Goal: Task Accomplishment & Management: Use online tool/utility

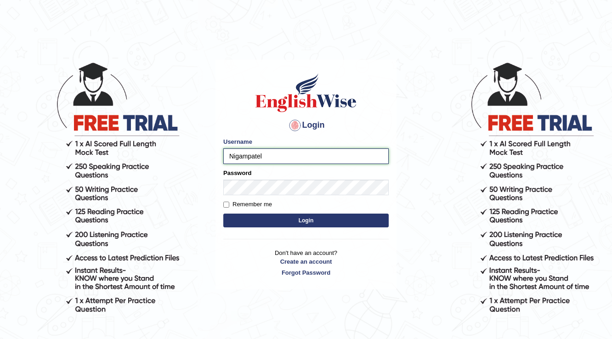
type input "Nigampatel"
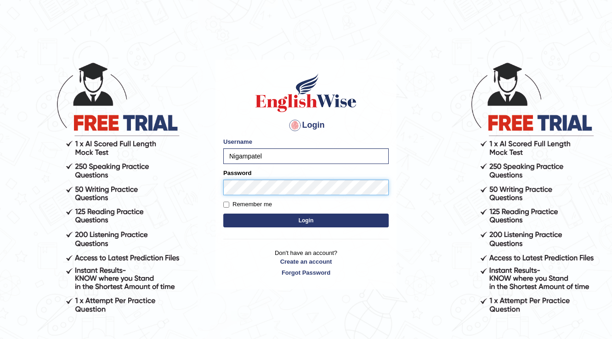
click at [223, 214] on button "Login" at bounding box center [305, 221] width 165 height 14
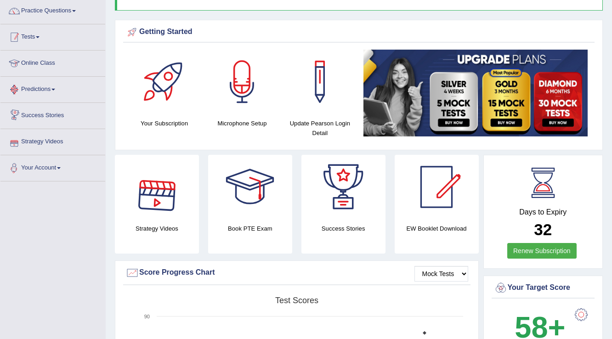
scroll to position [73, 0]
click at [42, 39] on link "Tests" at bounding box center [52, 35] width 105 height 23
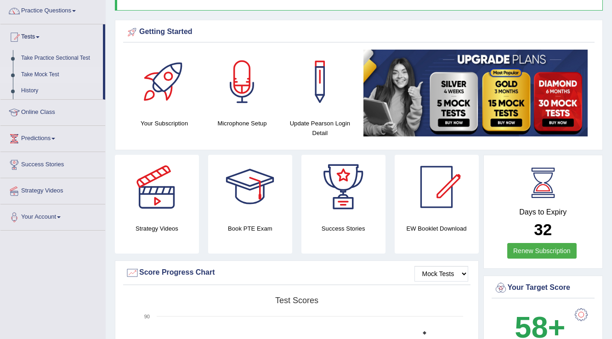
click at [49, 68] on link "Take Mock Test" at bounding box center [60, 75] width 86 height 17
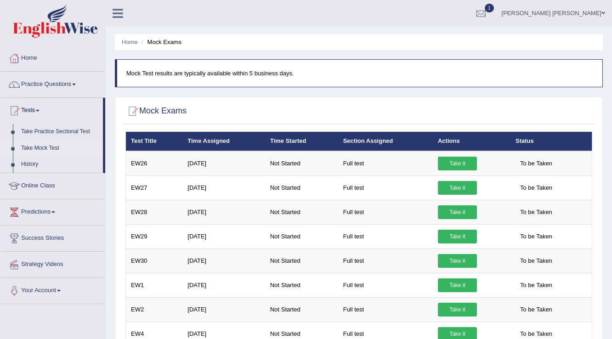
click at [446, 163] on link "Take it" at bounding box center [457, 164] width 39 height 14
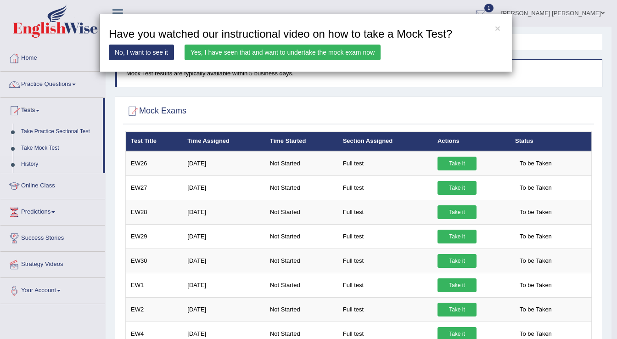
click at [239, 50] on link "Yes, I have seen that and want to undertake the mock exam now" at bounding box center [283, 53] width 196 height 16
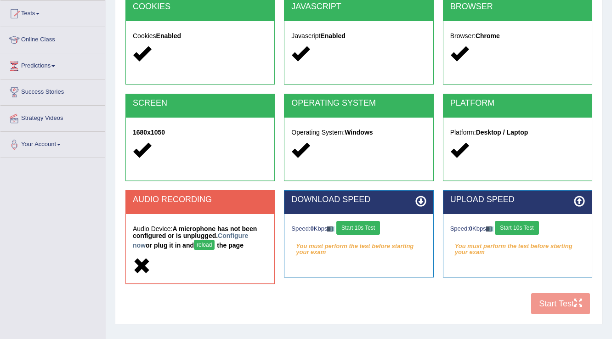
scroll to position [110, 0]
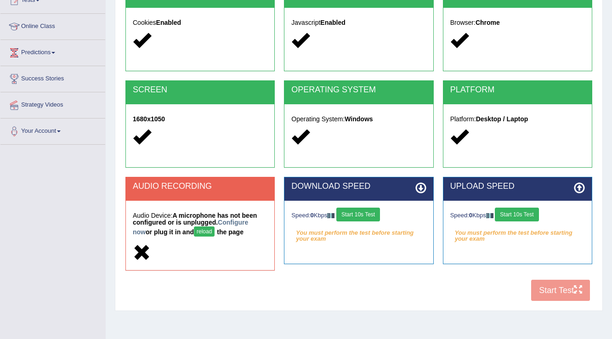
click at [196, 231] on button "reload" at bounding box center [204, 231] width 21 height 10
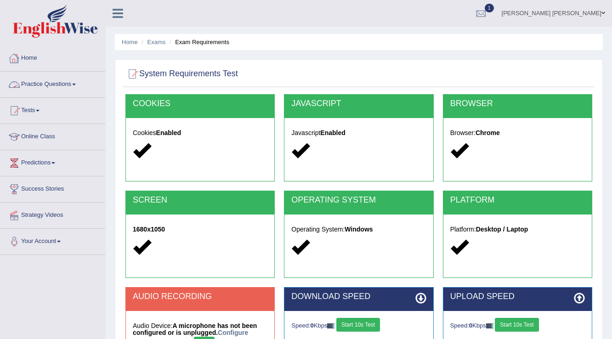
click at [35, 61] on link "Home" at bounding box center [52, 56] width 105 height 23
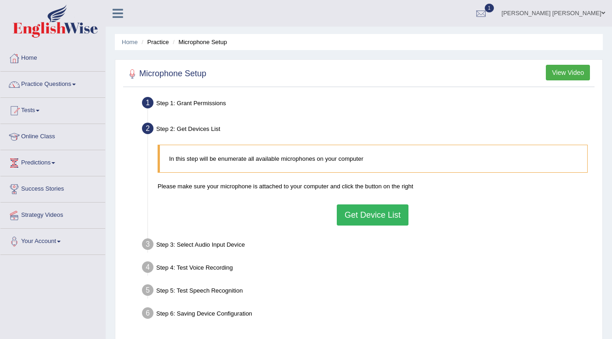
click at [368, 218] on button "Get Device List" at bounding box center [373, 214] width 72 height 21
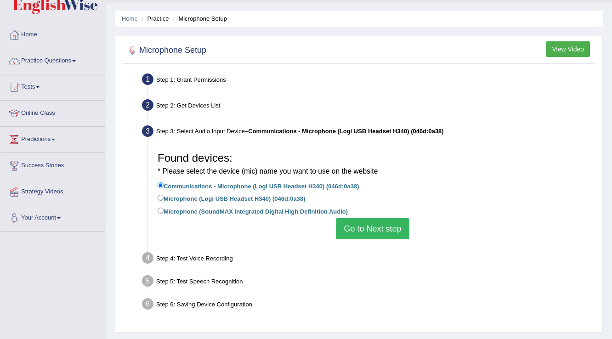
scroll to position [37, 0]
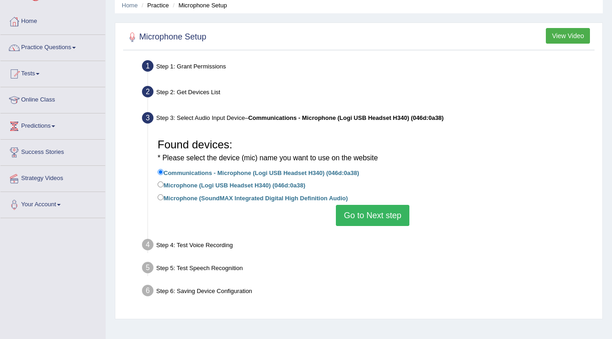
click at [362, 215] on button "Go to Next step" at bounding box center [372, 215] width 73 height 21
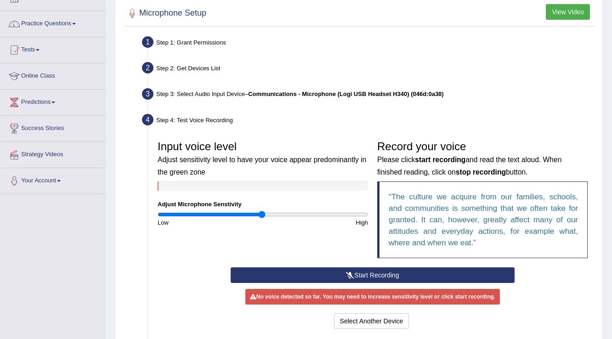
scroll to position [73, 0]
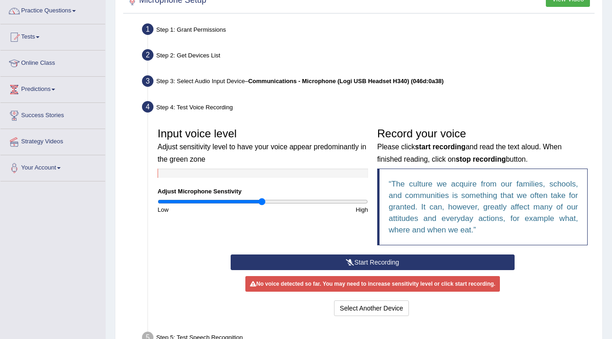
click at [329, 256] on button "Start Recording" at bounding box center [372, 262] width 283 height 16
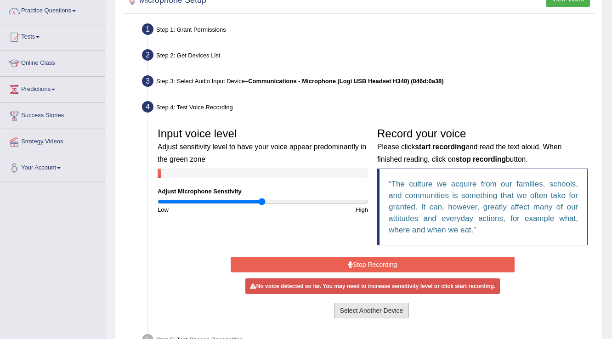
click at [378, 310] on button "Select Another Device" at bounding box center [371, 311] width 75 height 16
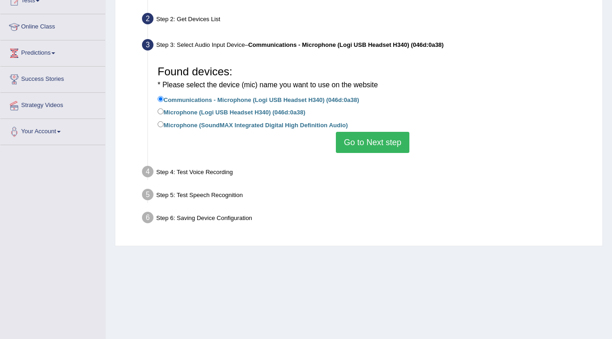
scroll to position [110, 0]
click at [176, 112] on label "Microphone (Logi USB Headset H340) (046d:0a38)" at bounding box center [231, 111] width 147 height 10
click at [163, 112] on input "Microphone (Logi USB Headset H340) (046d:0a38)" at bounding box center [161, 111] width 6 height 6
radio input "true"
click at [389, 149] on button "Go to Next step" at bounding box center [372, 141] width 73 height 21
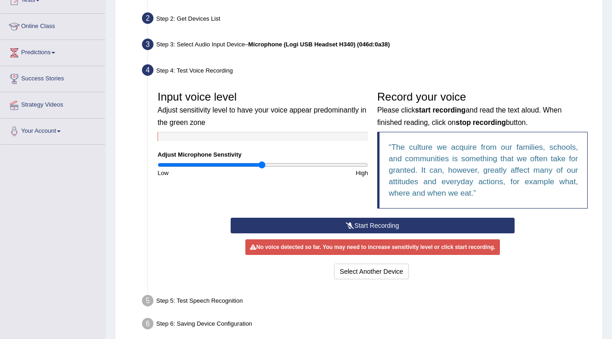
scroll to position [147, 0]
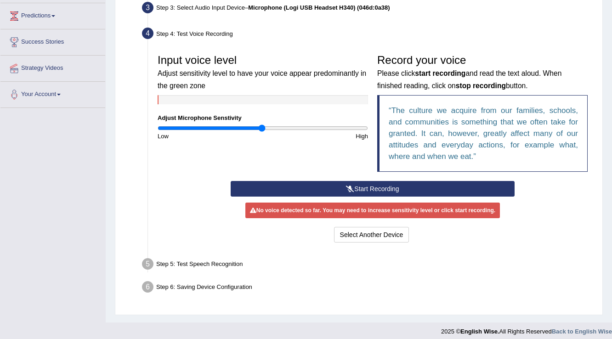
click at [395, 185] on button "Start Recording" at bounding box center [372, 189] width 283 height 16
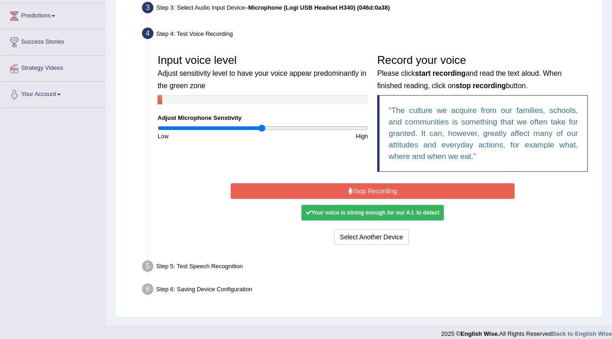
click at [395, 185] on button "Stop Recording" at bounding box center [372, 191] width 283 height 16
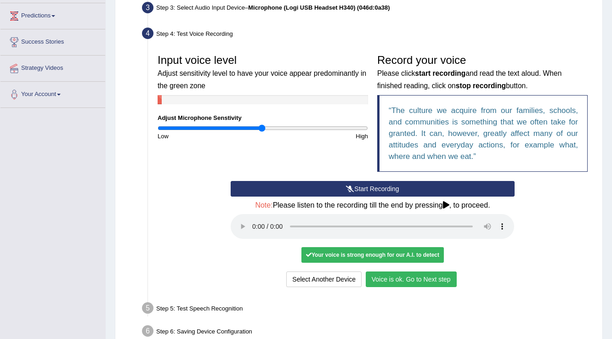
click at [445, 274] on button "Voice is ok. Go to Next step" at bounding box center [411, 279] width 91 height 16
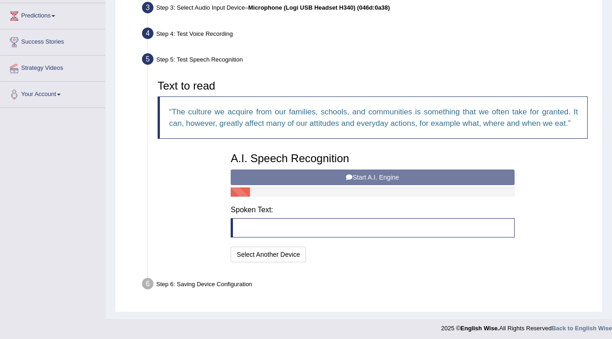
scroll to position [149, 0]
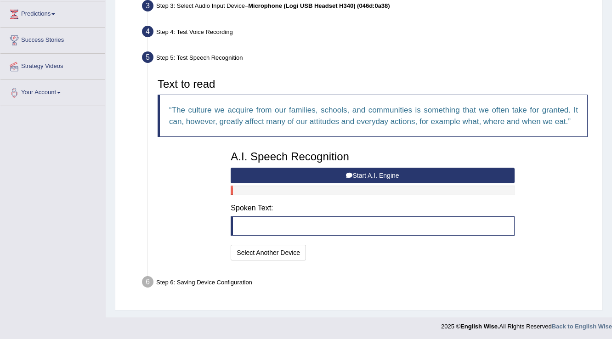
click at [315, 173] on button "Start A.I. Engine" at bounding box center [372, 176] width 283 height 16
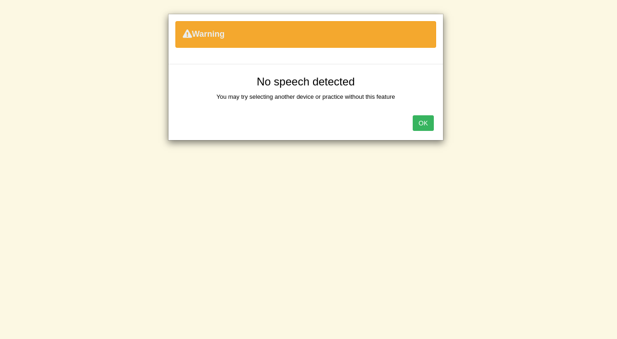
click at [431, 119] on button "OK" at bounding box center [423, 123] width 21 height 16
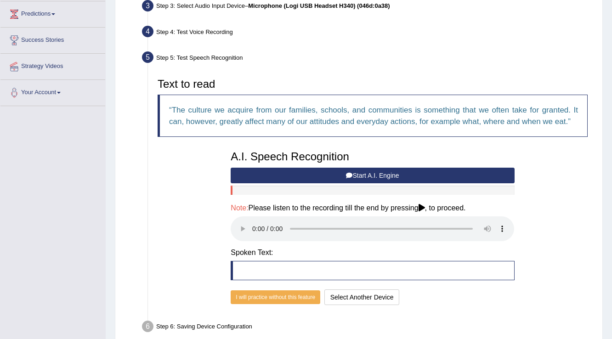
click at [337, 180] on button "Start A.I. Engine" at bounding box center [372, 176] width 283 height 16
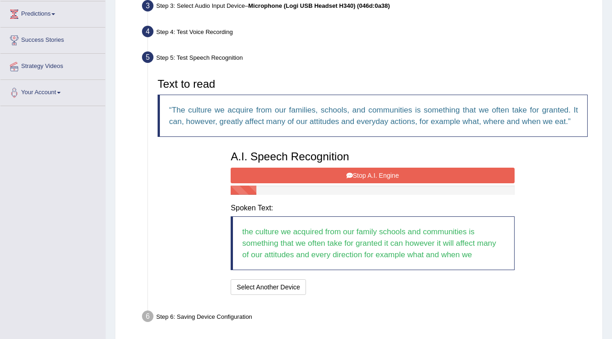
scroll to position [183, 0]
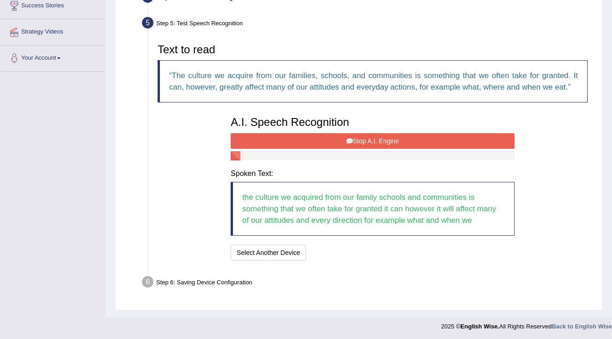
click at [351, 142] on icon at bounding box center [349, 141] width 6 height 6
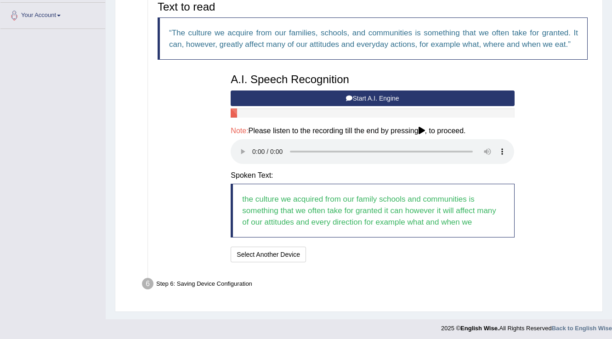
scroll to position [228, 0]
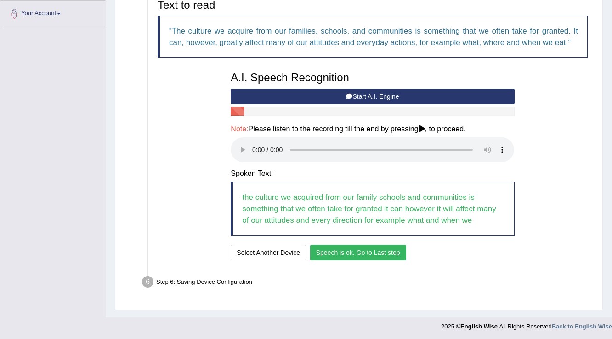
click at [372, 258] on button "Speech is ok. Go to Last step" at bounding box center [358, 253] width 96 height 16
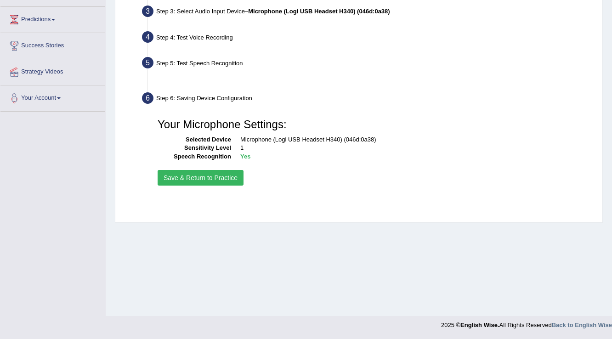
scroll to position [143, 0]
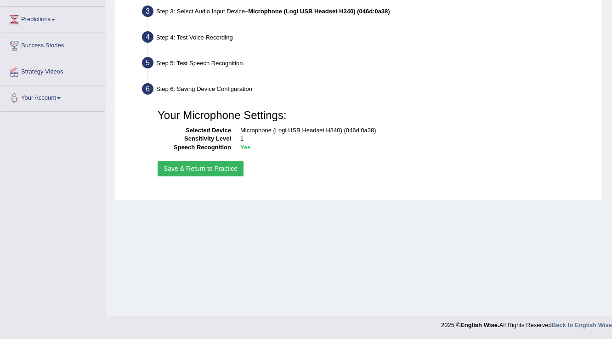
click at [202, 174] on button "Save & Return to Practice" at bounding box center [201, 169] width 86 height 16
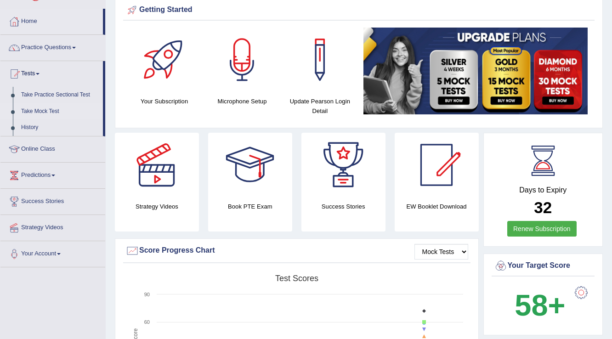
click at [50, 110] on link "Take Mock Test" at bounding box center [60, 111] width 86 height 17
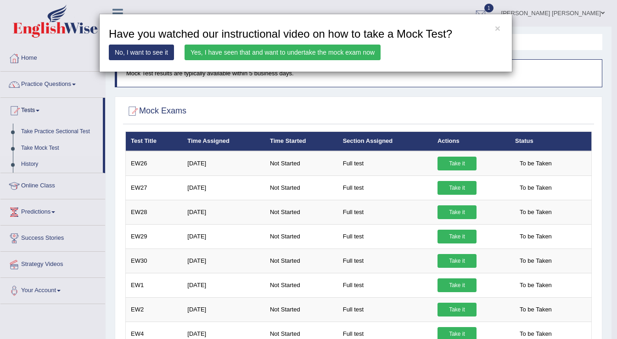
click at [286, 57] on link "Yes, I have seen that and want to undertake the mock exam now" at bounding box center [283, 53] width 196 height 16
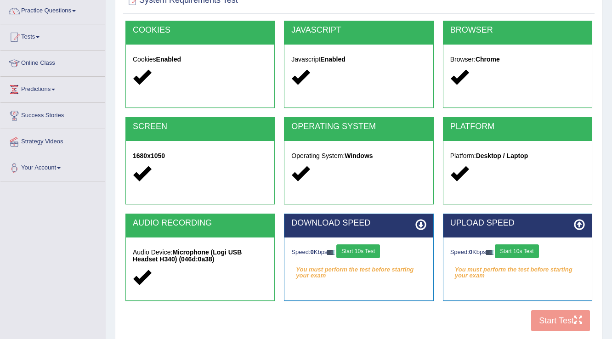
scroll to position [73, 0]
click at [371, 244] on button "Start 10s Test" at bounding box center [358, 251] width 44 height 14
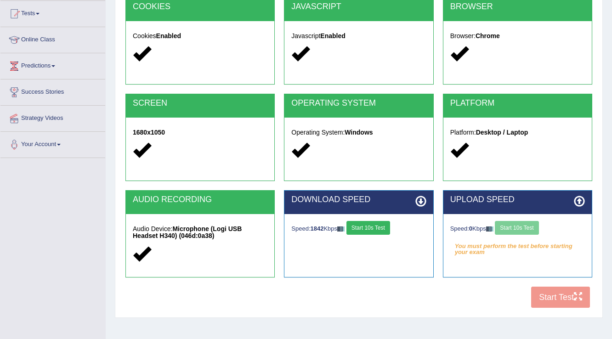
scroll to position [110, 0]
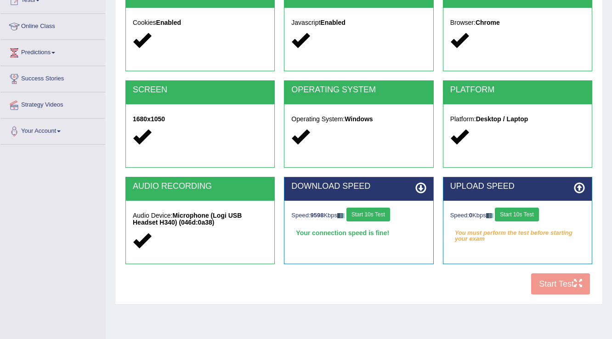
click at [521, 213] on button "Start 10s Test" at bounding box center [517, 215] width 44 height 14
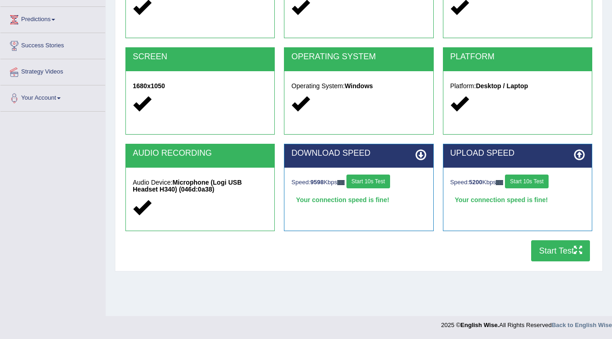
click at [557, 252] on button "Start Test" at bounding box center [560, 250] width 59 height 21
